Goal: Information Seeking & Learning: Learn about a topic

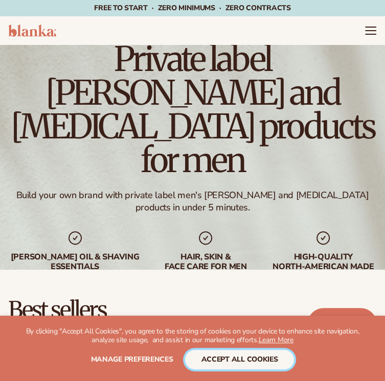
click at [215, 362] on button "accept all cookies" at bounding box center [239, 359] width 109 height 19
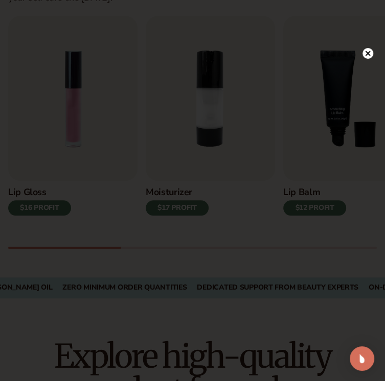
scroll to position [358, 0]
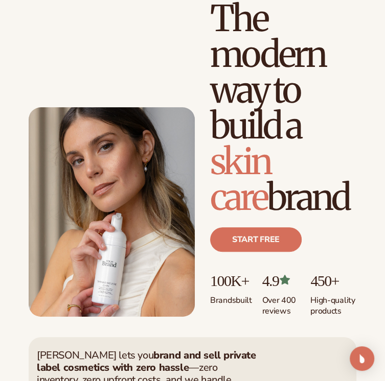
scroll to position [102, 0]
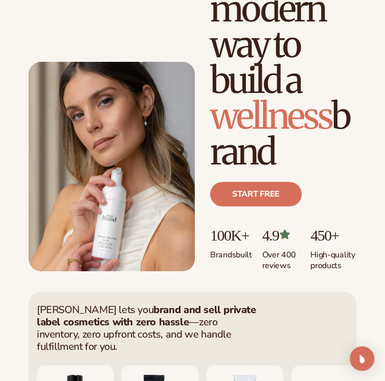
click at [282, 190] on link "Start free" at bounding box center [255, 194] width 91 height 25
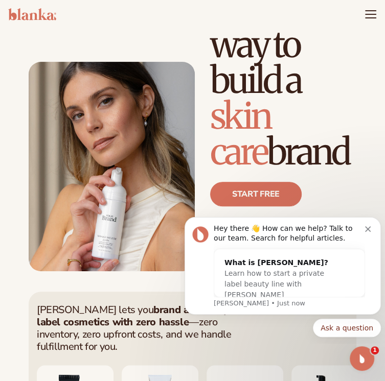
scroll to position [0, 0]
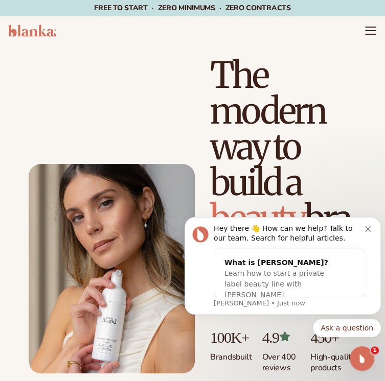
click at [367, 225] on button "Dismiss notification" at bounding box center [369, 228] width 8 height 8
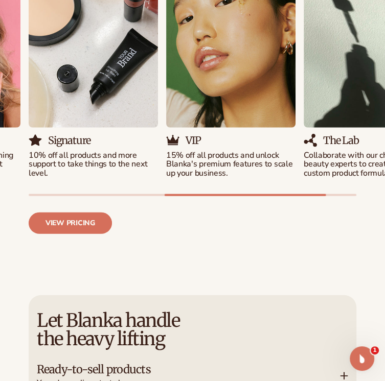
scroll to position [1278, 0]
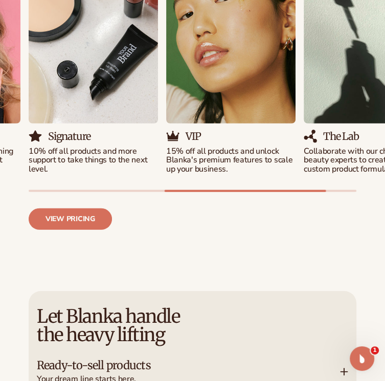
click at [83, 209] on link "View pricing" at bounding box center [70, 219] width 83 height 21
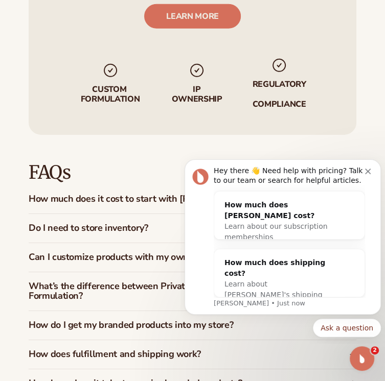
click at [370, 173] on icon "Dismiss notification" at bounding box center [368, 172] width 6 height 6
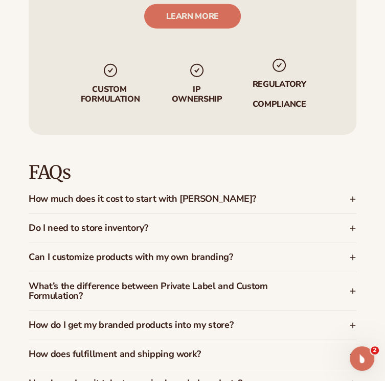
click at [350, 196] on icon at bounding box center [352, 199] width 7 height 7
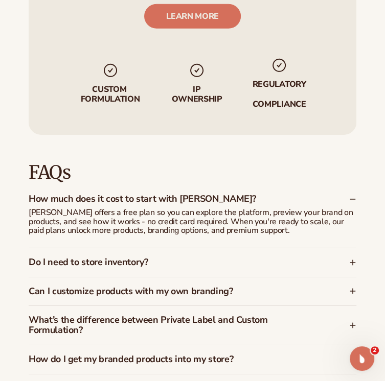
click at [351, 263] on icon at bounding box center [352, 263] width 5 height 0
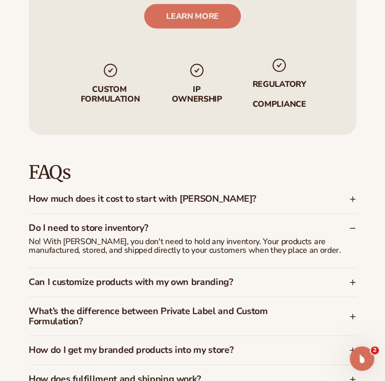
click at [352, 268] on div "Can I customize products with my own branding?" at bounding box center [193, 282] width 328 height 29
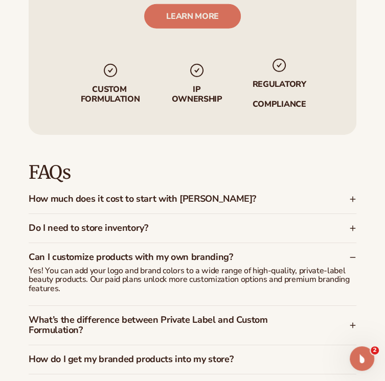
click at [351, 322] on icon at bounding box center [352, 325] width 7 height 7
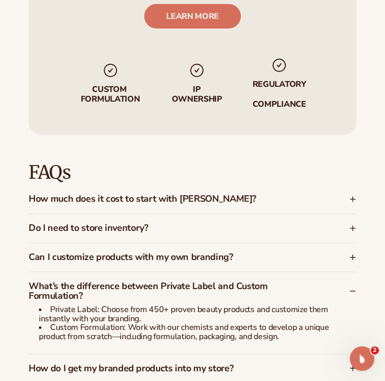
scroll to position [1636, 0]
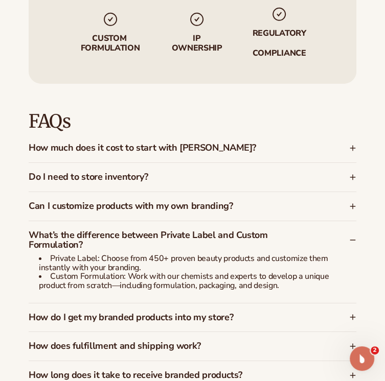
click at [353, 314] on icon at bounding box center [352, 317] width 7 height 7
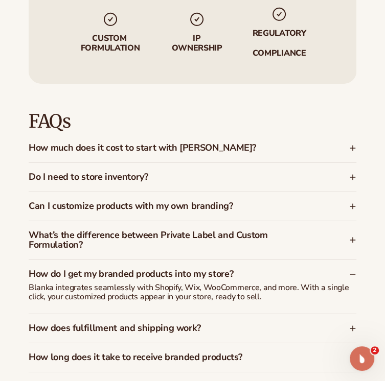
click at [352, 325] on icon at bounding box center [352, 328] width 7 height 7
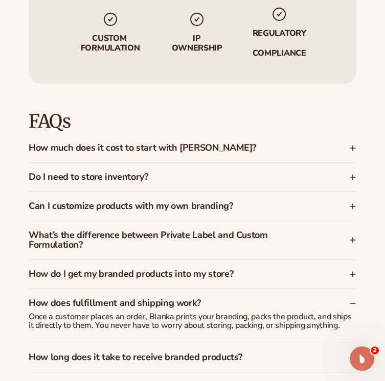
click at [354, 344] on div "How long does it take to receive branded products?" at bounding box center [193, 358] width 328 height 29
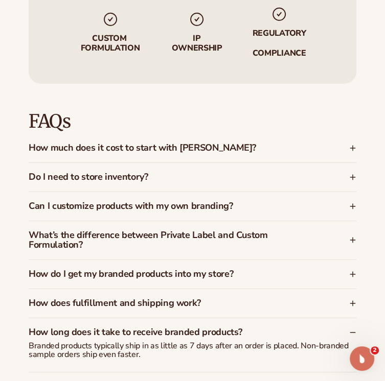
click at [354, 381] on icon at bounding box center [352, 387] width 5 height 0
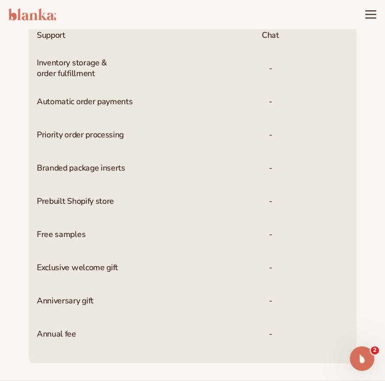
scroll to position [307, 0]
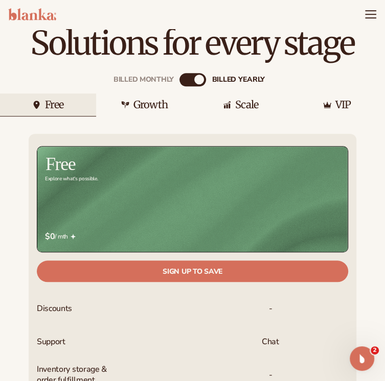
click at [221, 261] on link "Sign up to save" at bounding box center [192, 271] width 311 height 21
